Goal: Complete application form

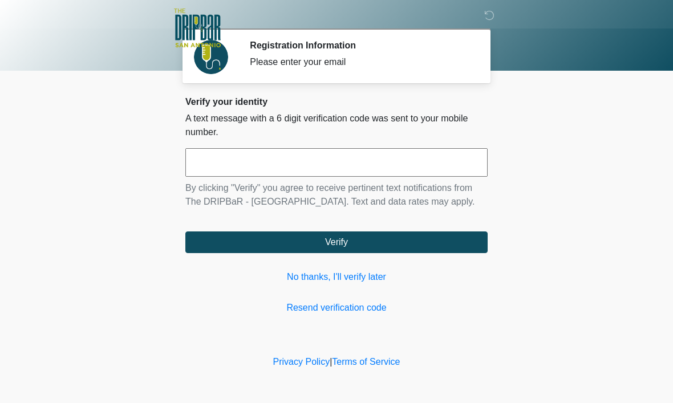
scroll to position [1, 0]
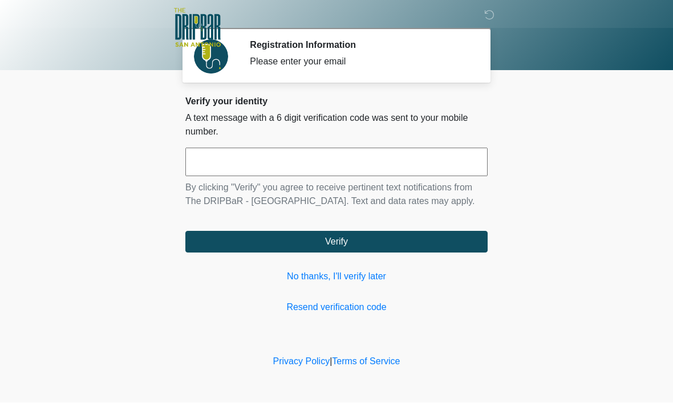
click at [451, 169] on input "text" at bounding box center [336, 162] width 302 height 29
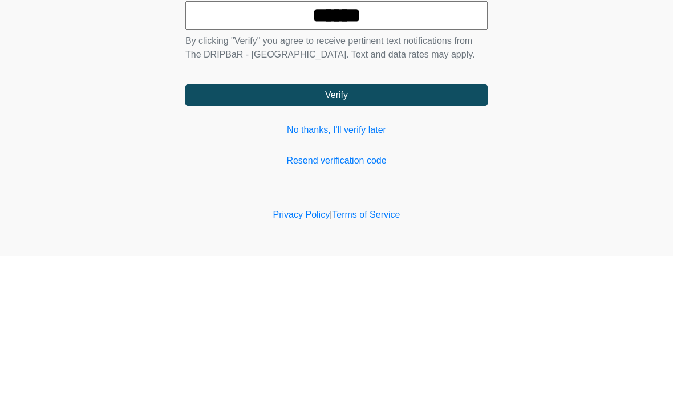
type input "******"
click at [465, 232] on button "Verify" at bounding box center [336, 243] width 302 height 22
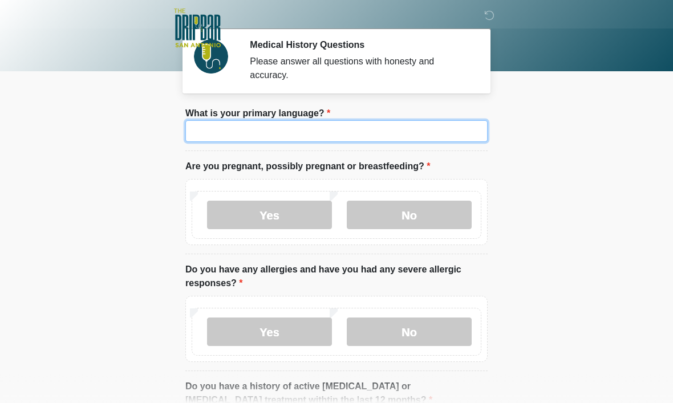
click at [406, 127] on input "What is your primary language?" at bounding box center [336, 131] width 302 height 22
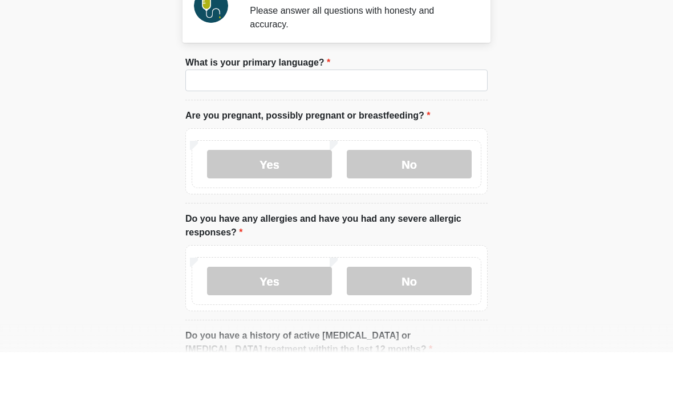
scroll to position [51, 0]
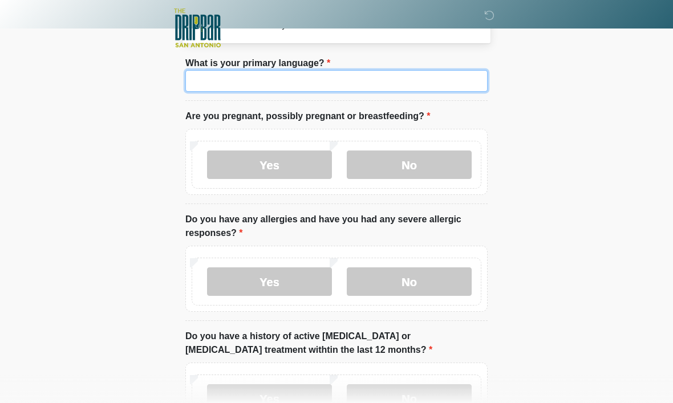
click at [211, 80] on input "What is your primary language?" at bounding box center [336, 81] width 302 height 22
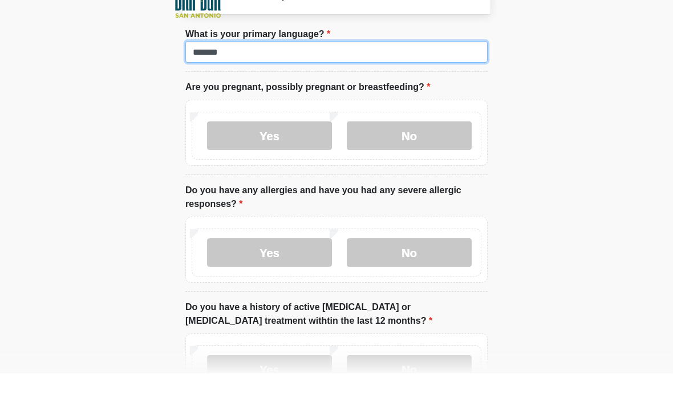
type input "*******"
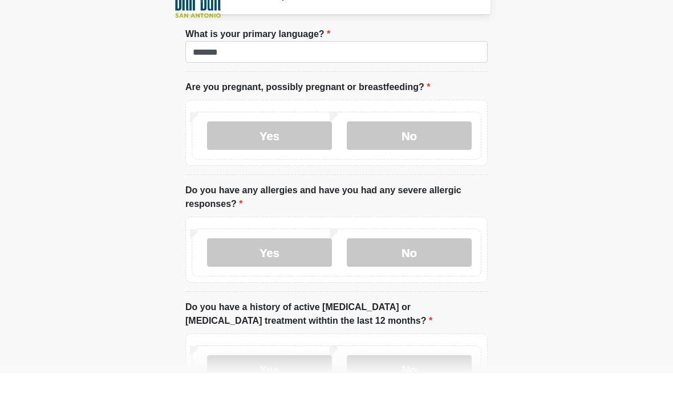
click at [448, 151] on label "No" at bounding box center [409, 165] width 125 height 29
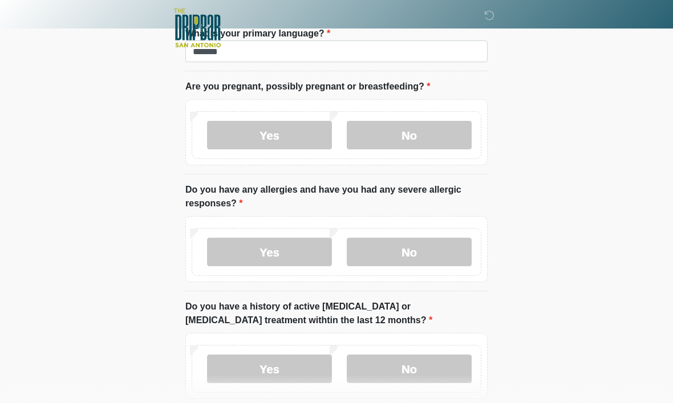
click at [438, 137] on label "No" at bounding box center [409, 135] width 125 height 29
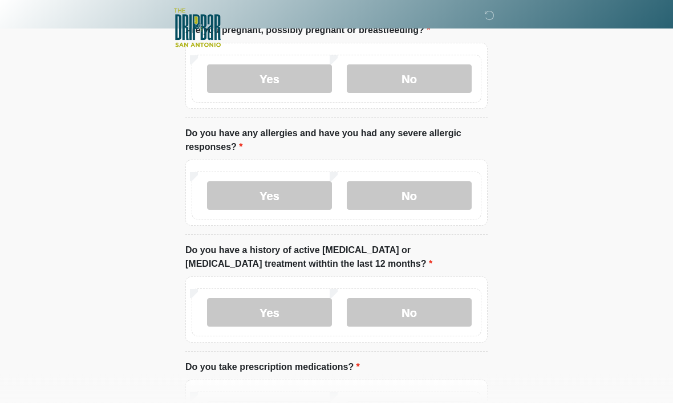
click at [445, 201] on label "No" at bounding box center [409, 196] width 125 height 29
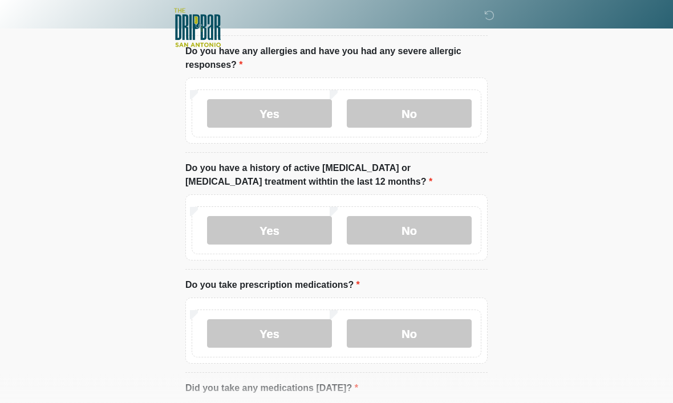
click at [446, 237] on label "No" at bounding box center [409, 231] width 125 height 29
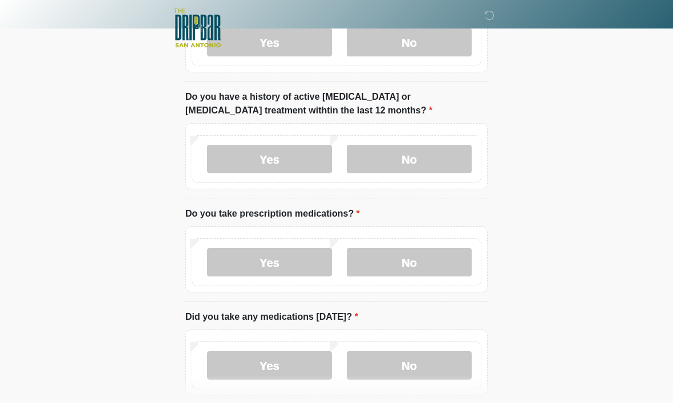
click at [442, 263] on label "No" at bounding box center [409, 262] width 125 height 29
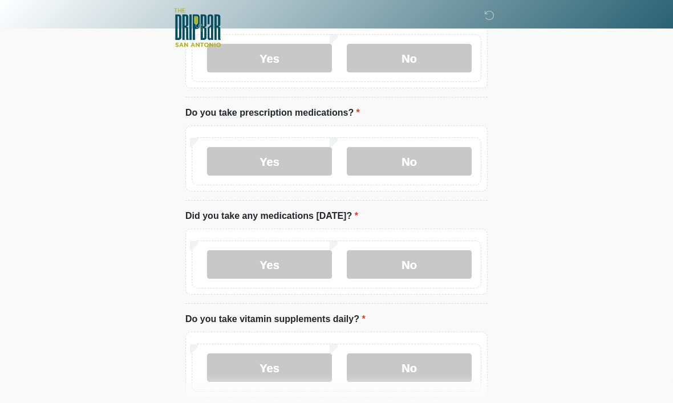
scroll to position [391, 0]
click at [426, 274] on label "No" at bounding box center [409, 265] width 125 height 29
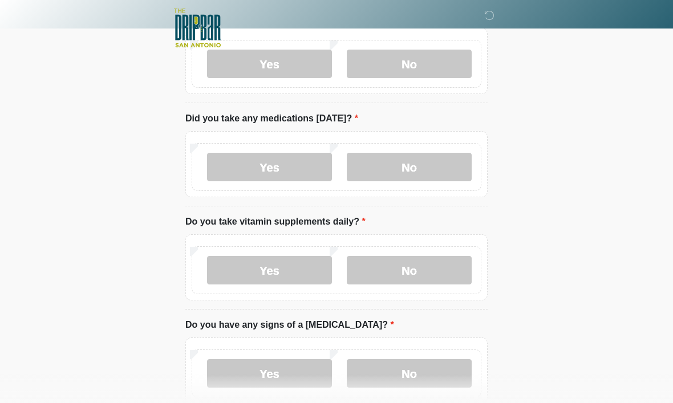
click at [441, 268] on label "No" at bounding box center [409, 270] width 125 height 29
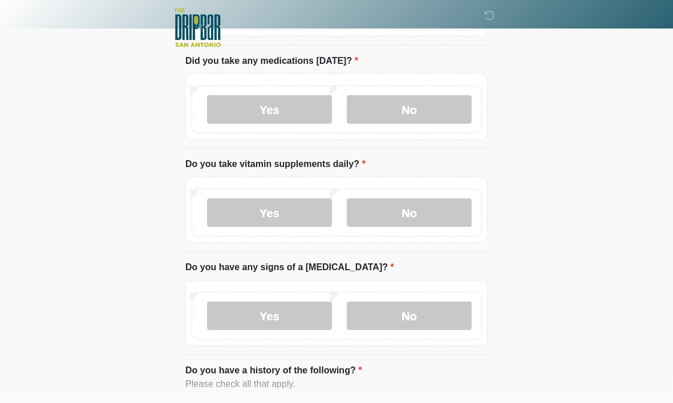
scroll to position [547, 0]
click at [431, 314] on label "No" at bounding box center [409, 315] width 125 height 29
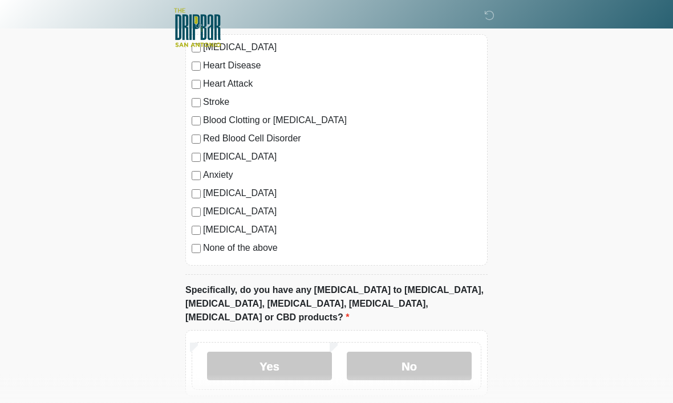
scroll to position [950, 0]
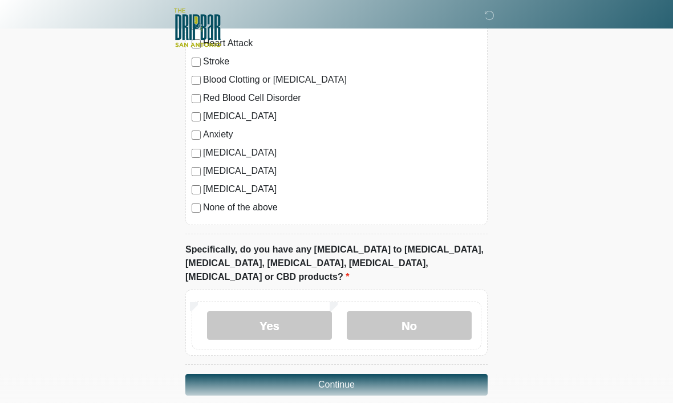
click at [444, 312] on label "No" at bounding box center [409, 326] width 125 height 29
click at [457, 375] on button "Continue" at bounding box center [336, 386] width 302 height 22
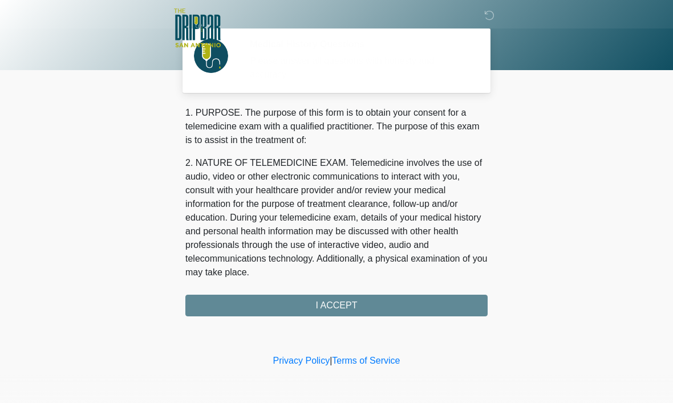
scroll to position [0, 0]
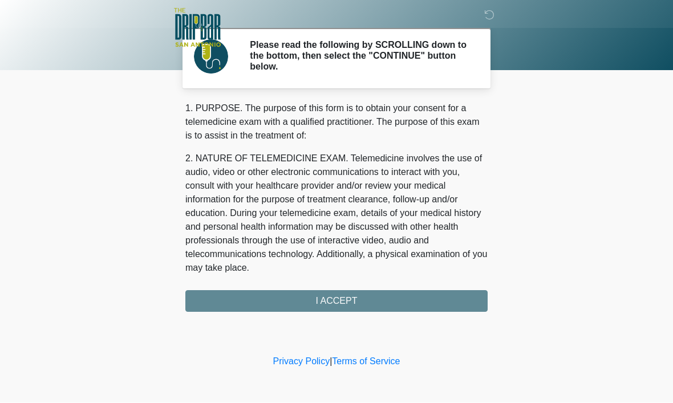
click at [453, 296] on div "1. PURPOSE. The purpose of this form is to obtain your consent for a telemedici…" at bounding box center [336, 207] width 302 height 211
click at [443, 301] on div "1. PURPOSE. The purpose of this form is to obtain your consent for a telemedici…" at bounding box center [336, 207] width 302 height 211
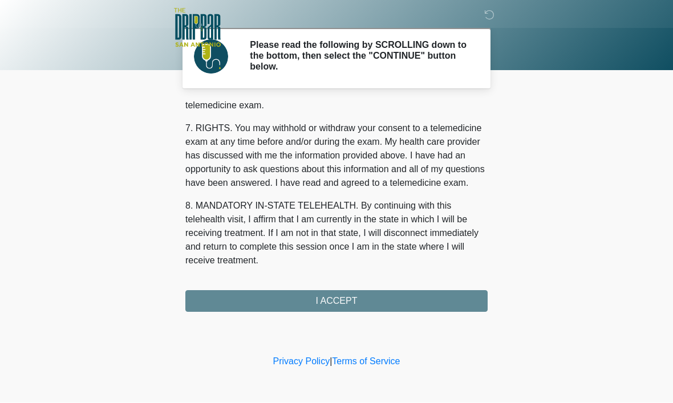
click at [416, 298] on div "1. PURPOSE. The purpose of this form is to obtain your consent for a telemedici…" at bounding box center [336, 207] width 302 height 211
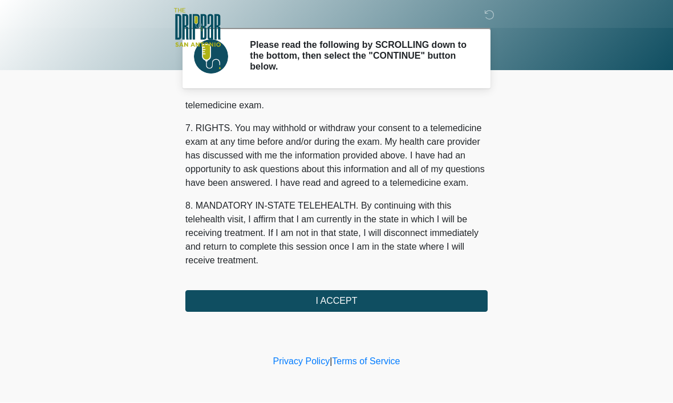
scroll to position [514, 0]
click at [416, 298] on button "I ACCEPT" at bounding box center [336, 302] width 302 height 22
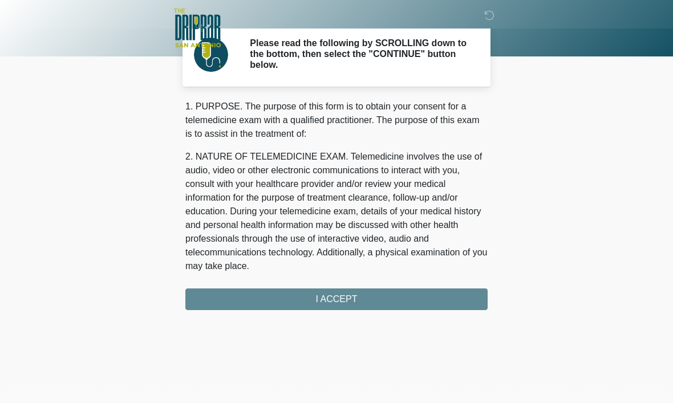
scroll to position [0, 0]
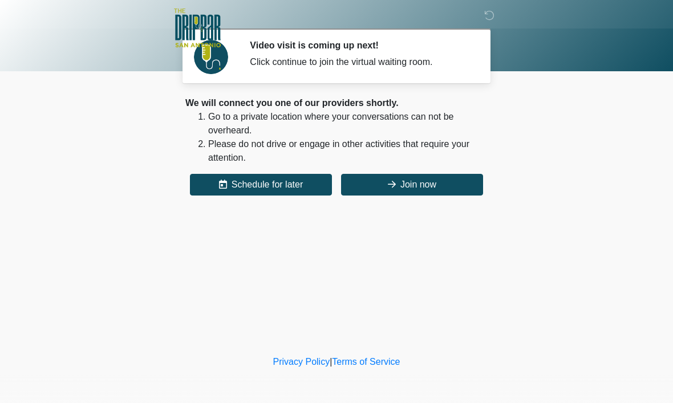
click at [411, 183] on button "Join now" at bounding box center [412, 185] width 142 height 22
